Goal: Transaction & Acquisition: Purchase product/service

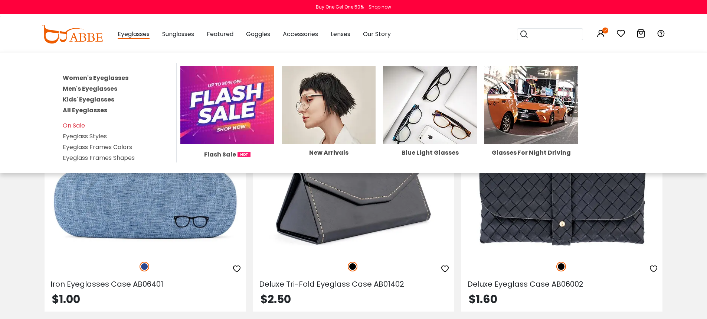
click at [116, 77] on link "Women's Eyeglasses" at bounding box center [96, 78] width 66 height 9
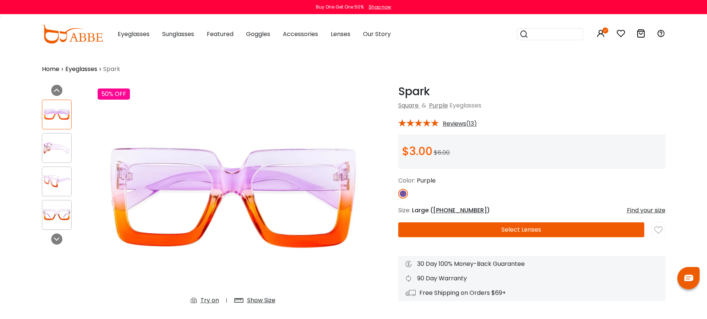
click at [514, 228] on button "Select Lenses" at bounding box center [521, 229] width 246 height 15
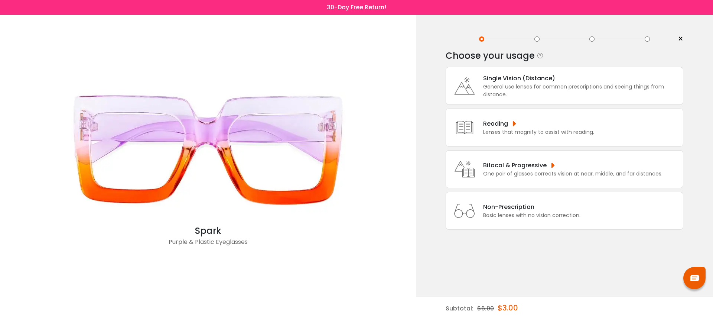
click at [511, 211] on div "Non-Prescription" at bounding box center [531, 206] width 97 height 9
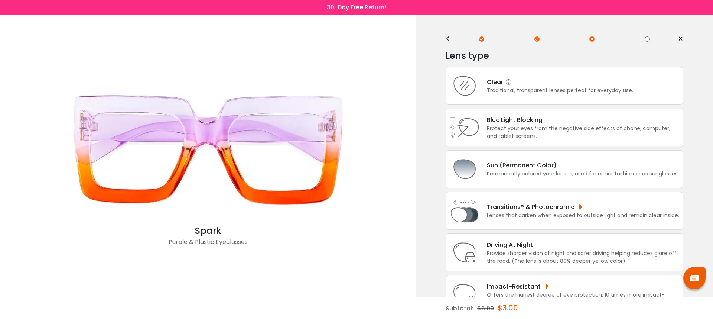
click at [526, 95] on div "Clear Traditional, transparent lenses perfect for everyday use." at bounding box center [565, 86] width 238 height 38
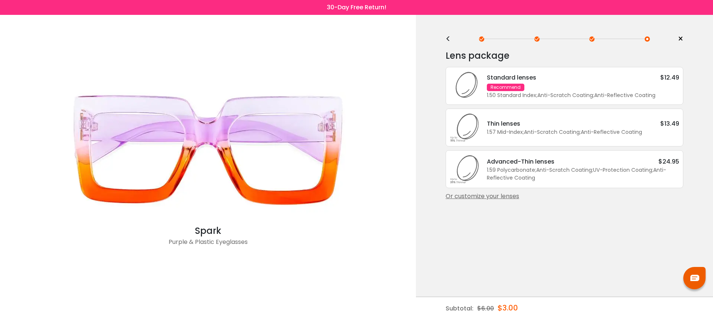
click at [526, 95] on div "1.50 Standard Index ; Anti-Scratch Coating ; Anti-Reflective Coating ;" at bounding box center [583, 95] width 192 height 8
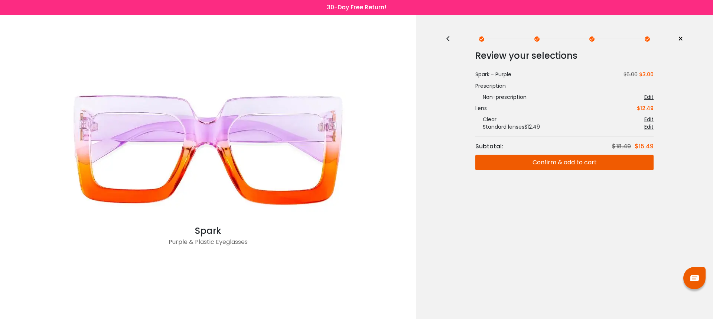
click at [532, 162] on button "Confirm & add to cart" at bounding box center [564, 162] width 178 height 16
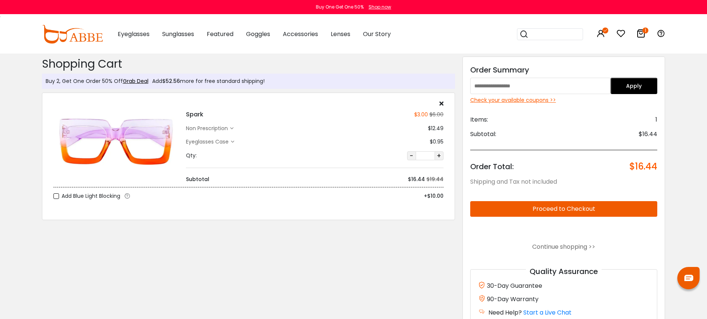
click at [533, 87] on input "text" at bounding box center [540, 86] width 140 height 16
type input "********"
click at [618, 213] on button "Proceed to Checkout" at bounding box center [564, 209] width 188 height 16
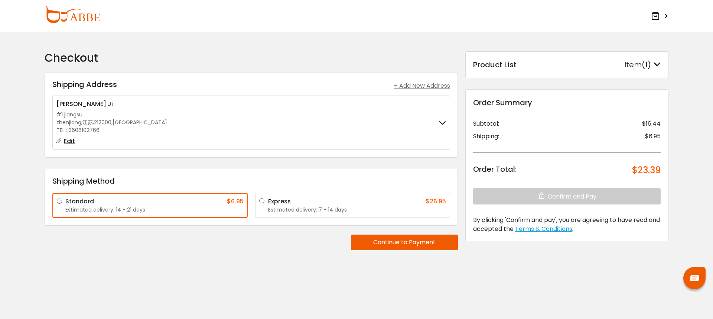
click at [658, 16] on icon at bounding box center [655, 16] width 9 height 9
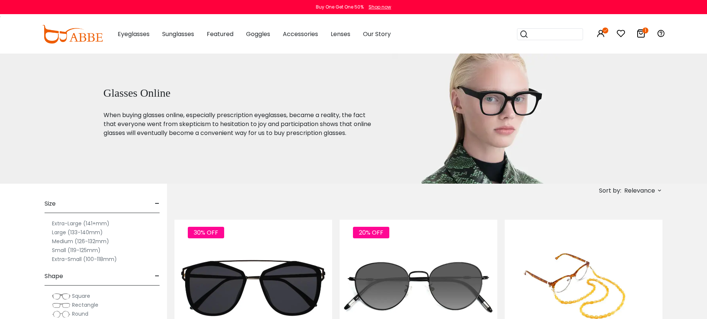
click at [644, 35] on icon at bounding box center [641, 33] width 9 height 9
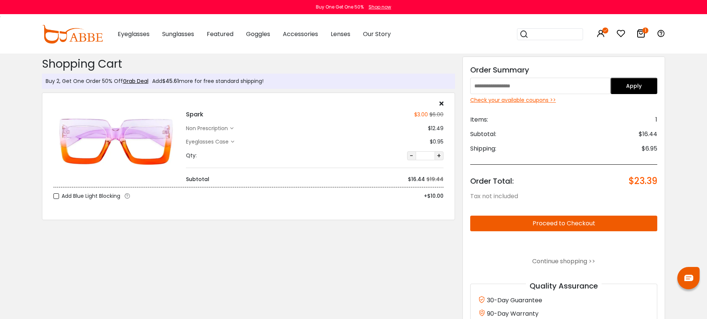
click at [560, 87] on input "text" at bounding box center [540, 86] width 140 height 16
type input "********"
click at [567, 68] on div "Order Summary" at bounding box center [564, 69] width 188 height 11
click at [629, 85] on button "Apply" at bounding box center [634, 86] width 47 height 16
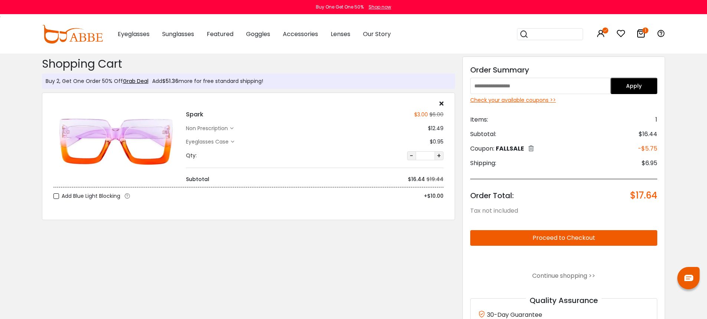
click at [537, 99] on div "Check your available coupons >>" at bounding box center [564, 100] width 188 height 8
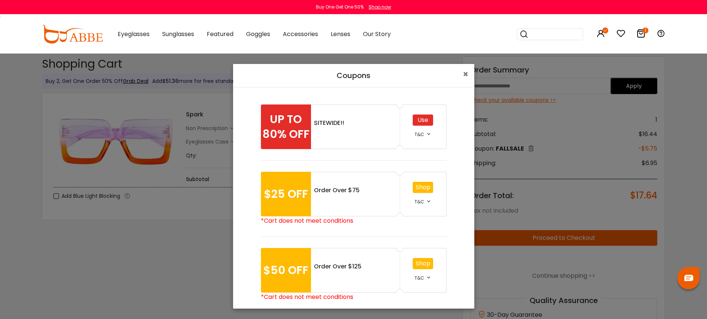
click at [421, 134] on div "T&C" at bounding box center [423, 133] width 17 height 9
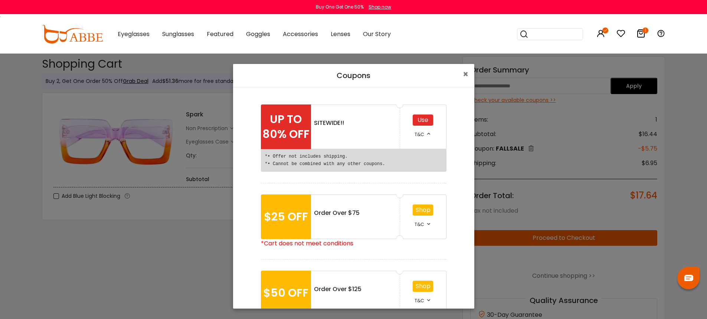
click at [421, 134] on div "T&C" at bounding box center [423, 133] width 17 height 9
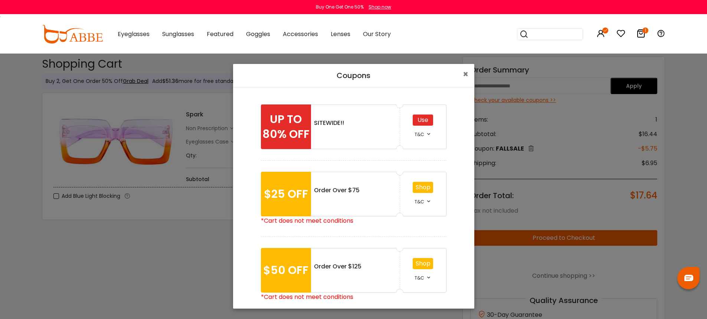
click at [422, 134] on div "T&C" at bounding box center [423, 133] width 17 height 9
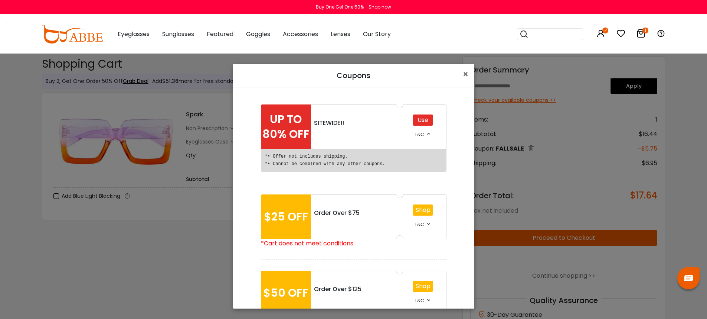
click at [422, 134] on div "T&C" at bounding box center [423, 133] width 17 height 9
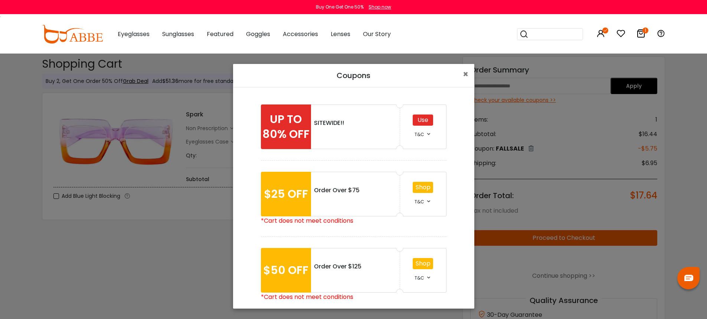
click at [422, 134] on div "T&C" at bounding box center [423, 133] width 17 height 9
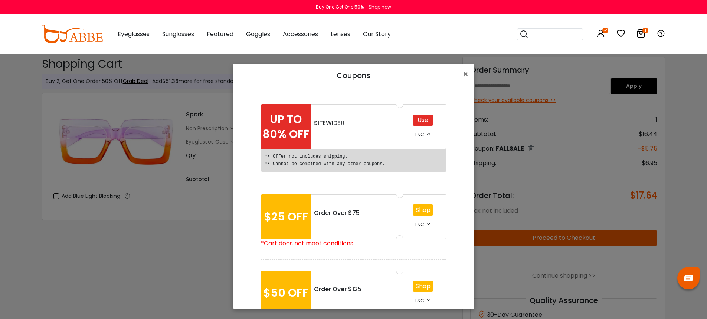
click at [422, 134] on div "T&C" at bounding box center [423, 133] width 17 height 9
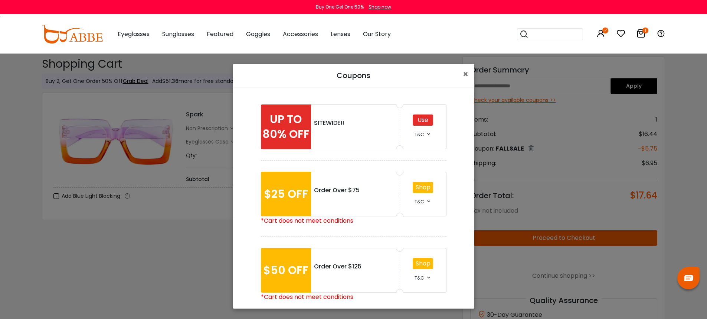
click at [422, 134] on div "T&C" at bounding box center [423, 133] width 17 height 9
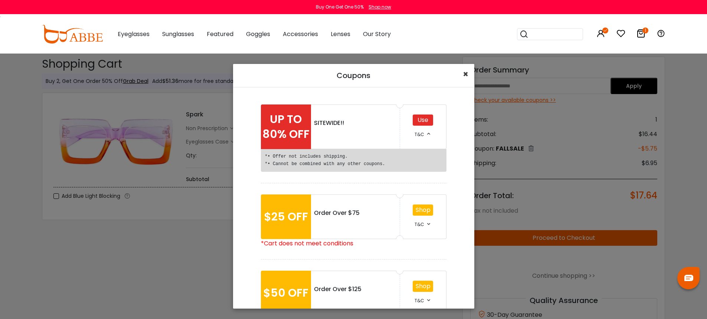
click at [465, 72] on span "×" at bounding box center [466, 74] width 6 height 12
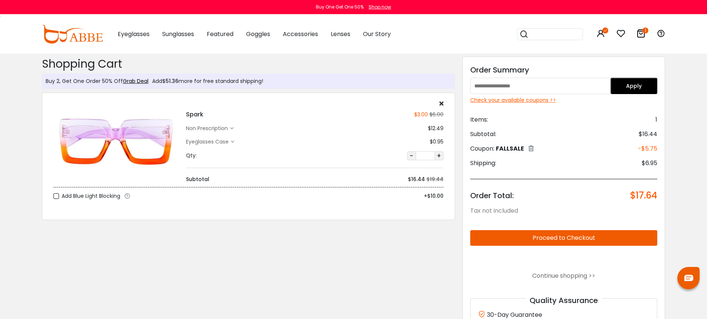
click at [462, 39] on div "Eyeglasses Women's Eyeglasses Men's Eyeglasses Kids' Eyeglasses All Eyeglasses …" at bounding box center [386, 34] width 559 height 39
